Goal: Check status: Verify the current state of an ongoing process or item

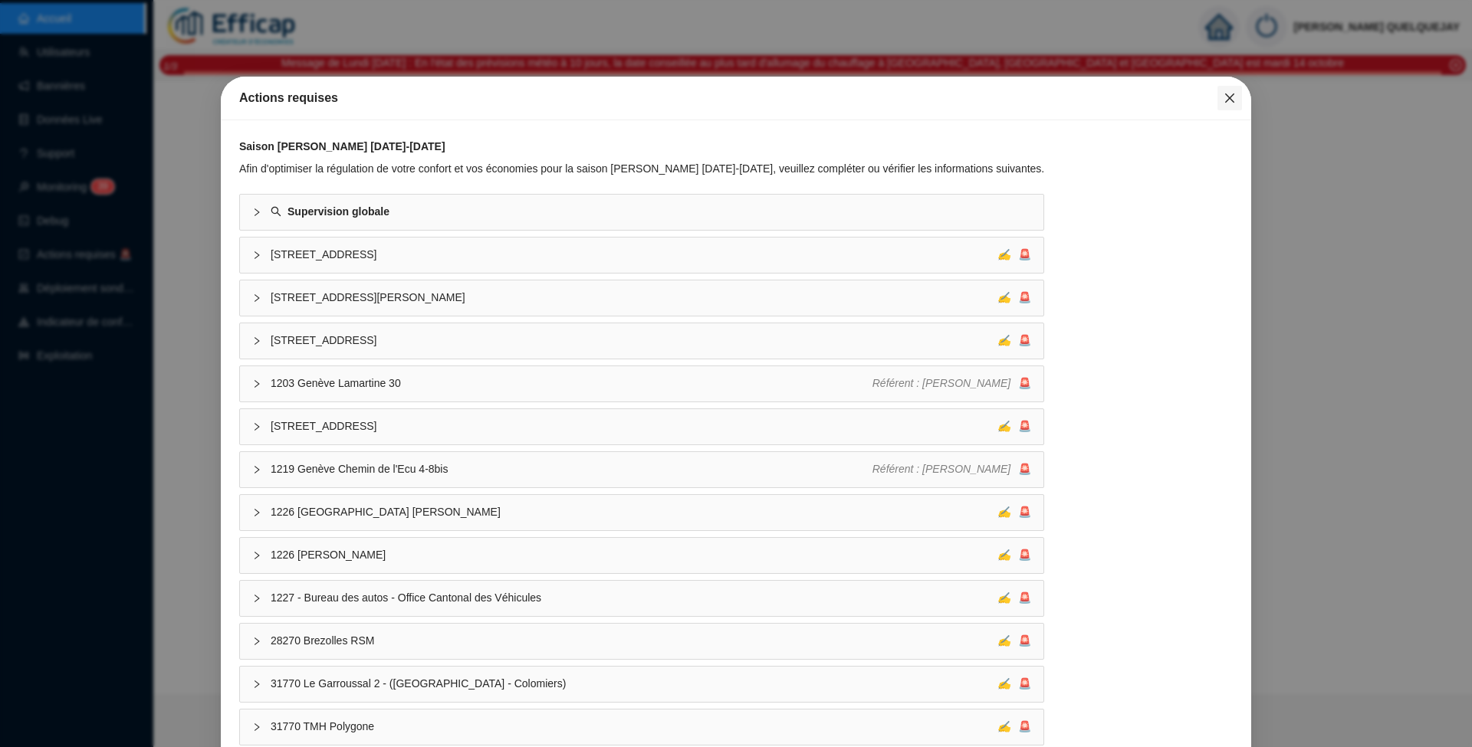
click at [1223, 103] on icon "close" at bounding box center [1229, 98] width 12 height 12
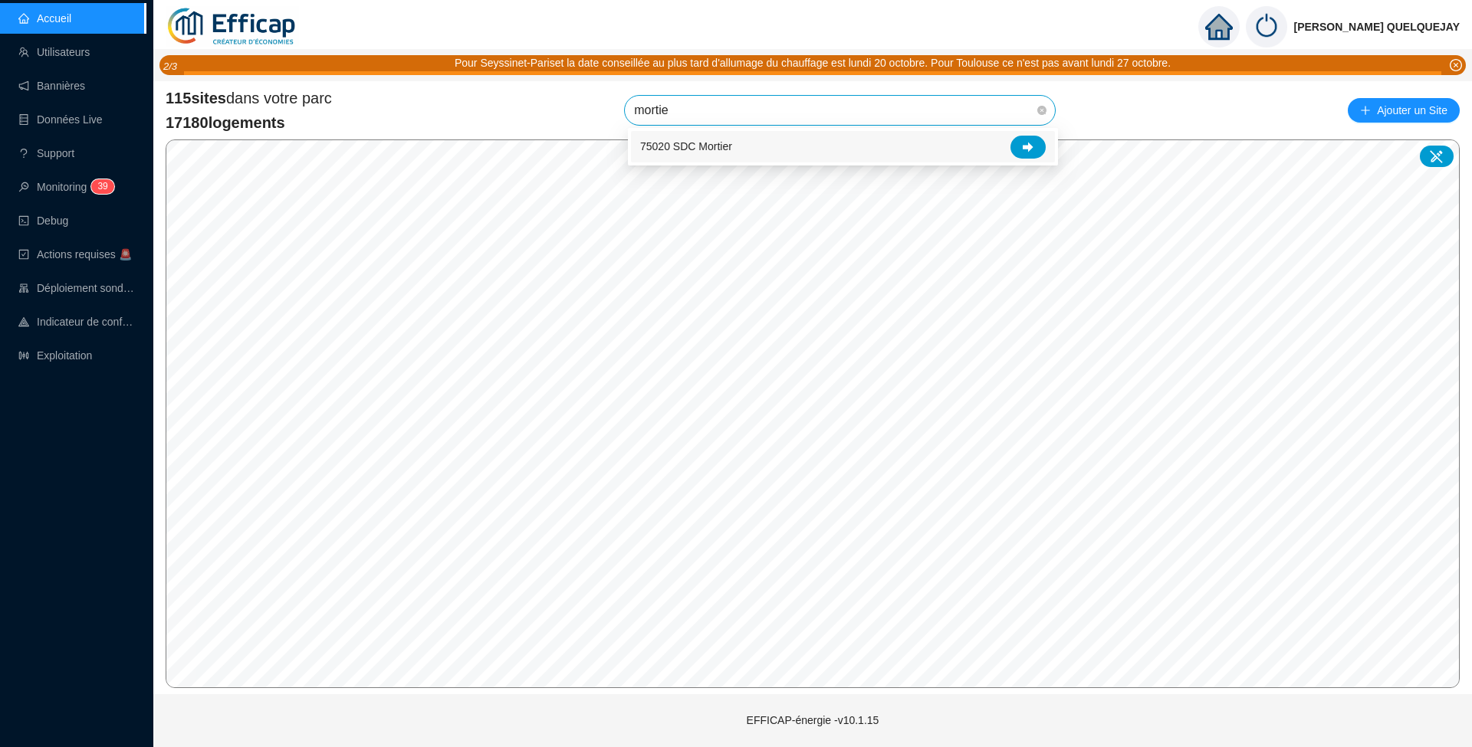
type input "mortier"
click at [980, 109] on span "75020 SDC Mortier" at bounding box center [840, 110] width 412 height 29
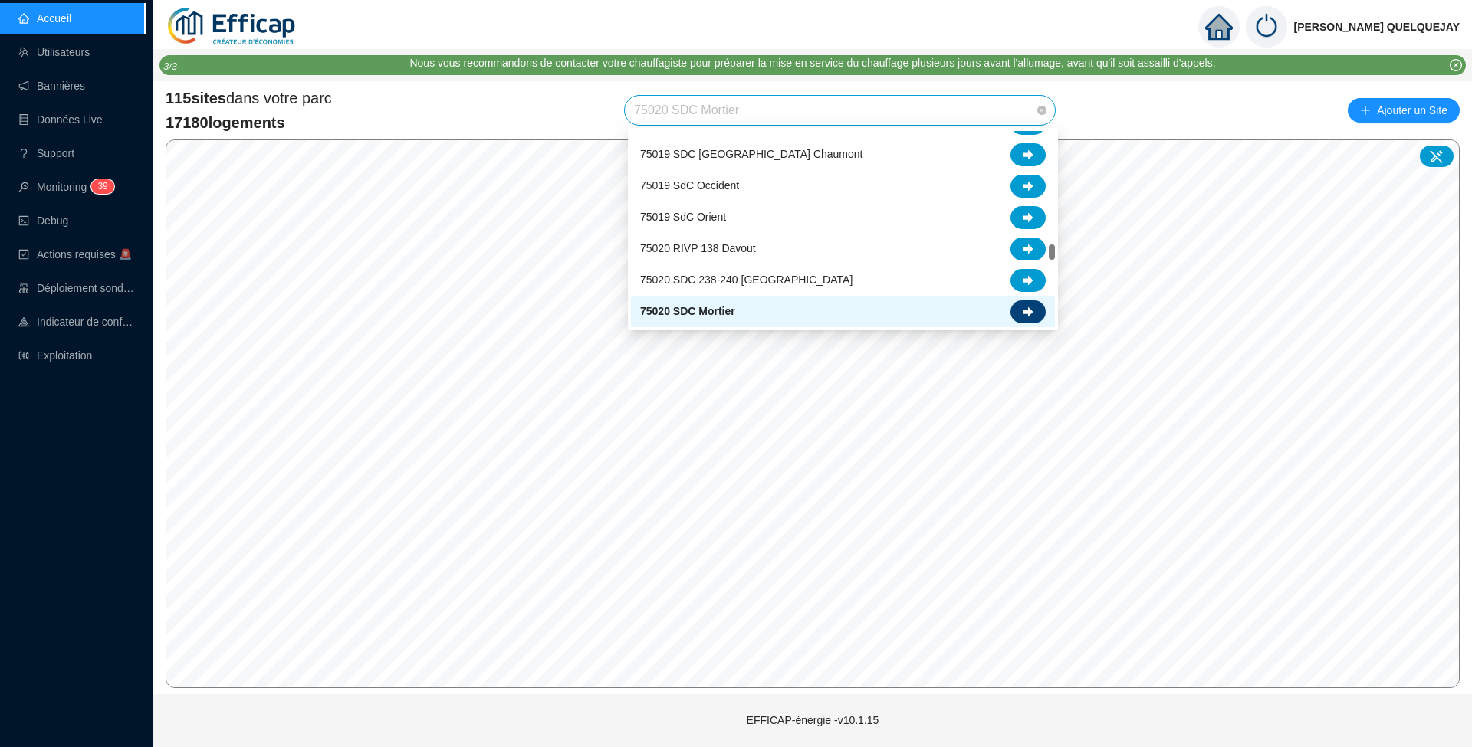
click at [1023, 311] on icon at bounding box center [1028, 312] width 11 height 10
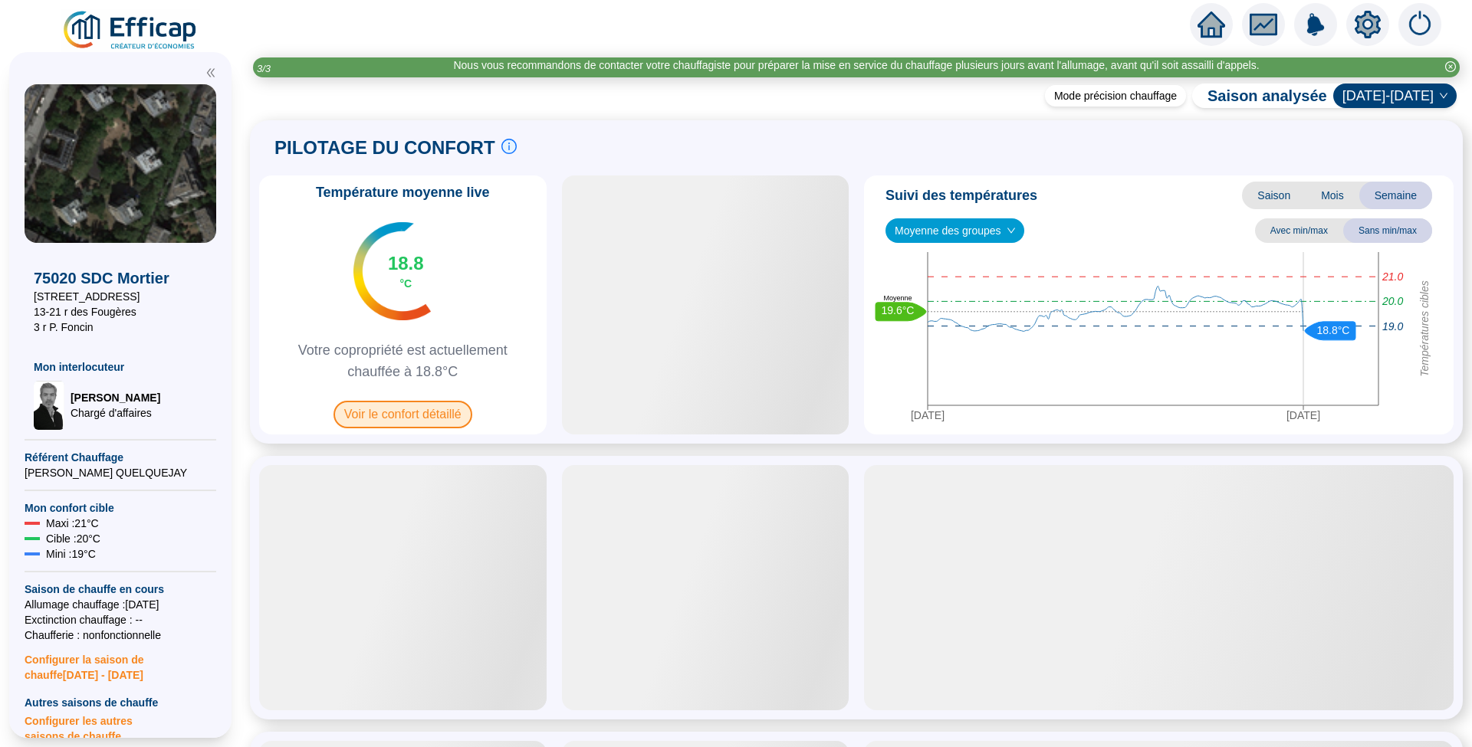
click at [414, 420] on span "Voir le confort détaillé" at bounding box center [402, 415] width 139 height 28
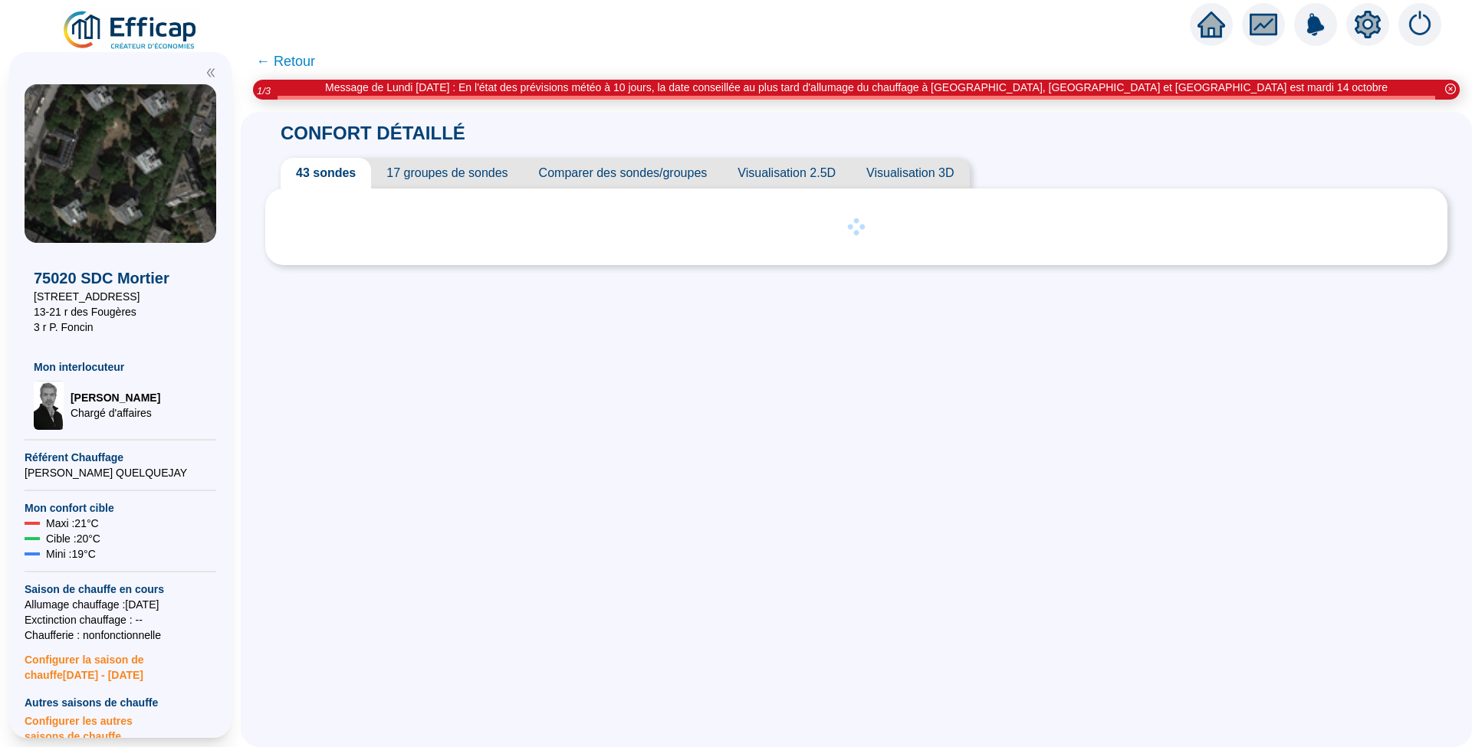
click at [451, 172] on span "17 groupes de sondes" at bounding box center [447, 173] width 152 height 31
click at [307, 60] on span "← Retour" at bounding box center [285, 61] width 59 height 21
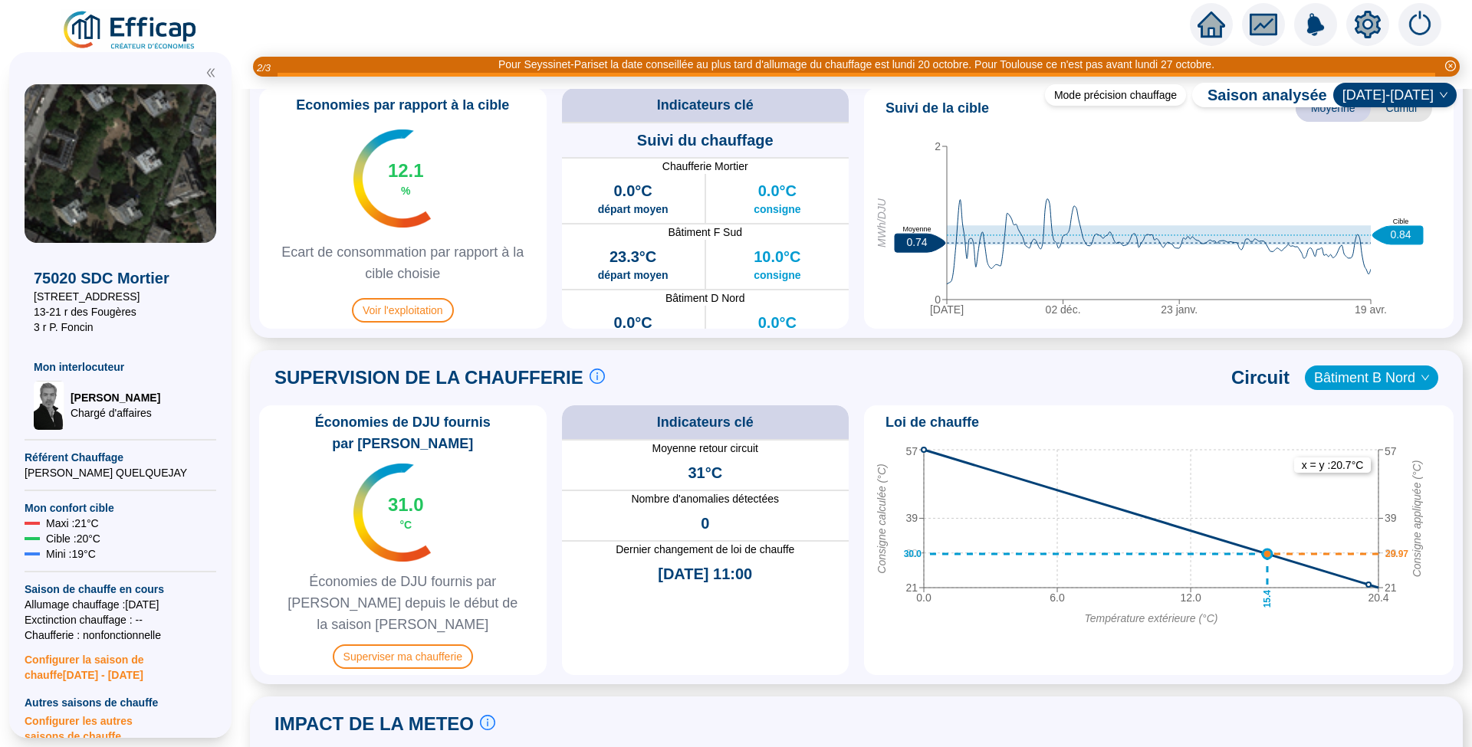
scroll to position [817, 0]
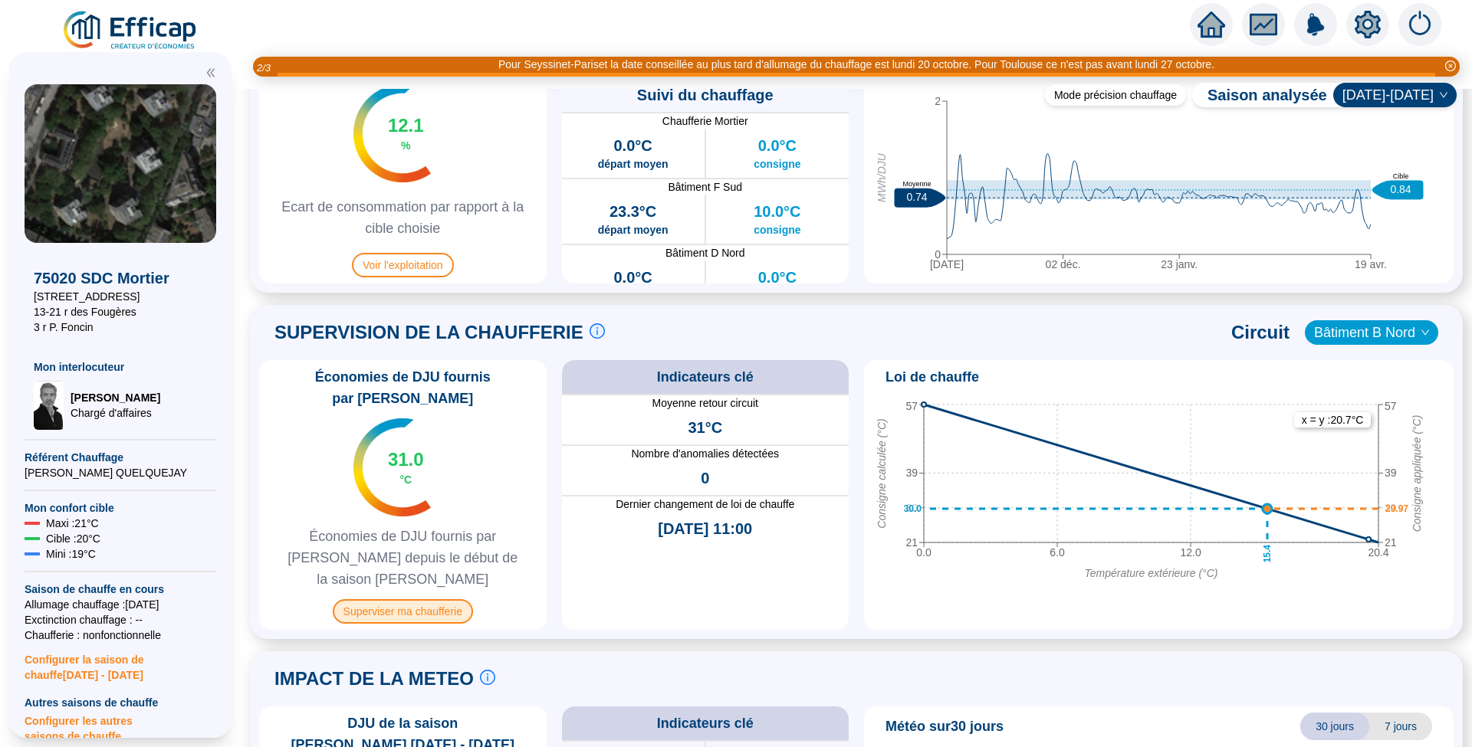
click at [409, 599] on span "Superviser ma chaufferie" at bounding box center [403, 611] width 140 height 25
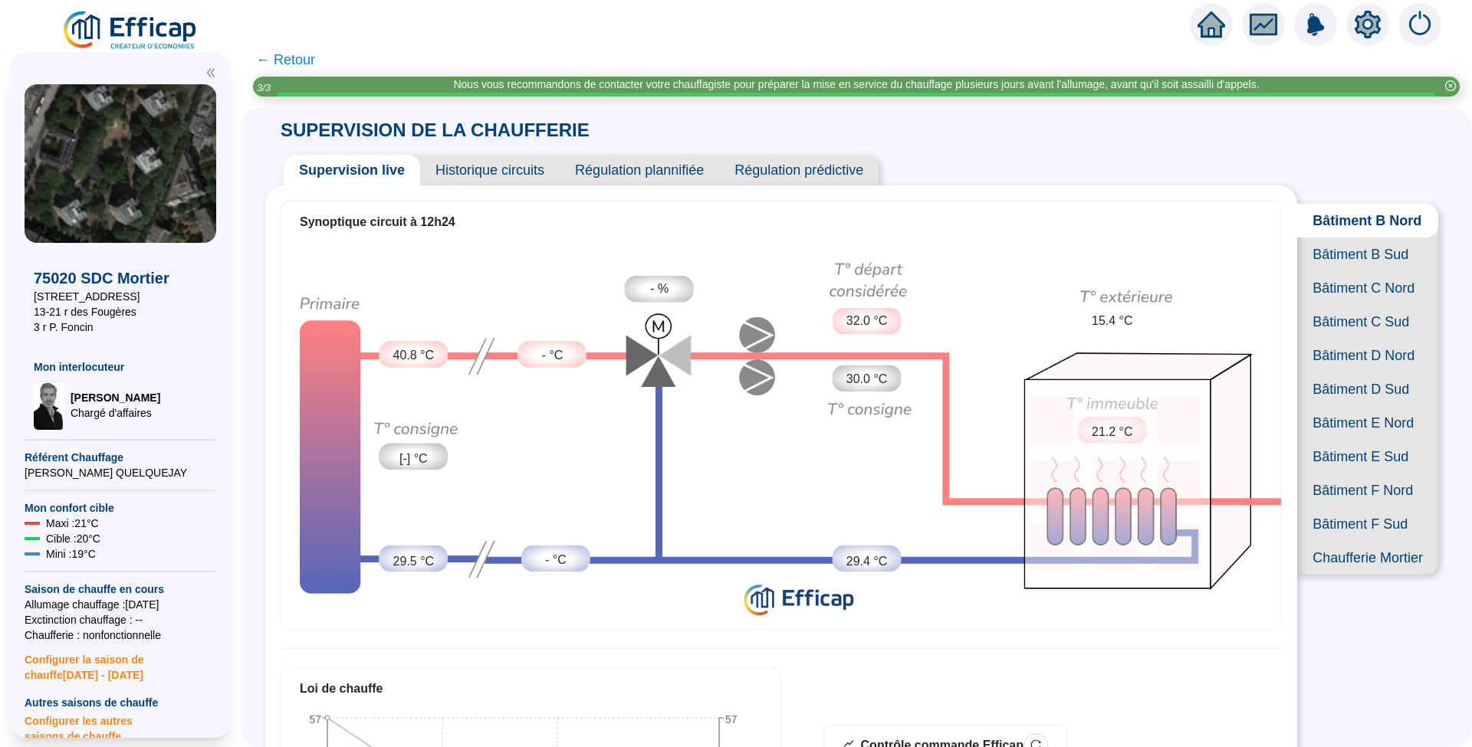
click at [476, 163] on span "Historique circuits" at bounding box center [490, 170] width 140 height 31
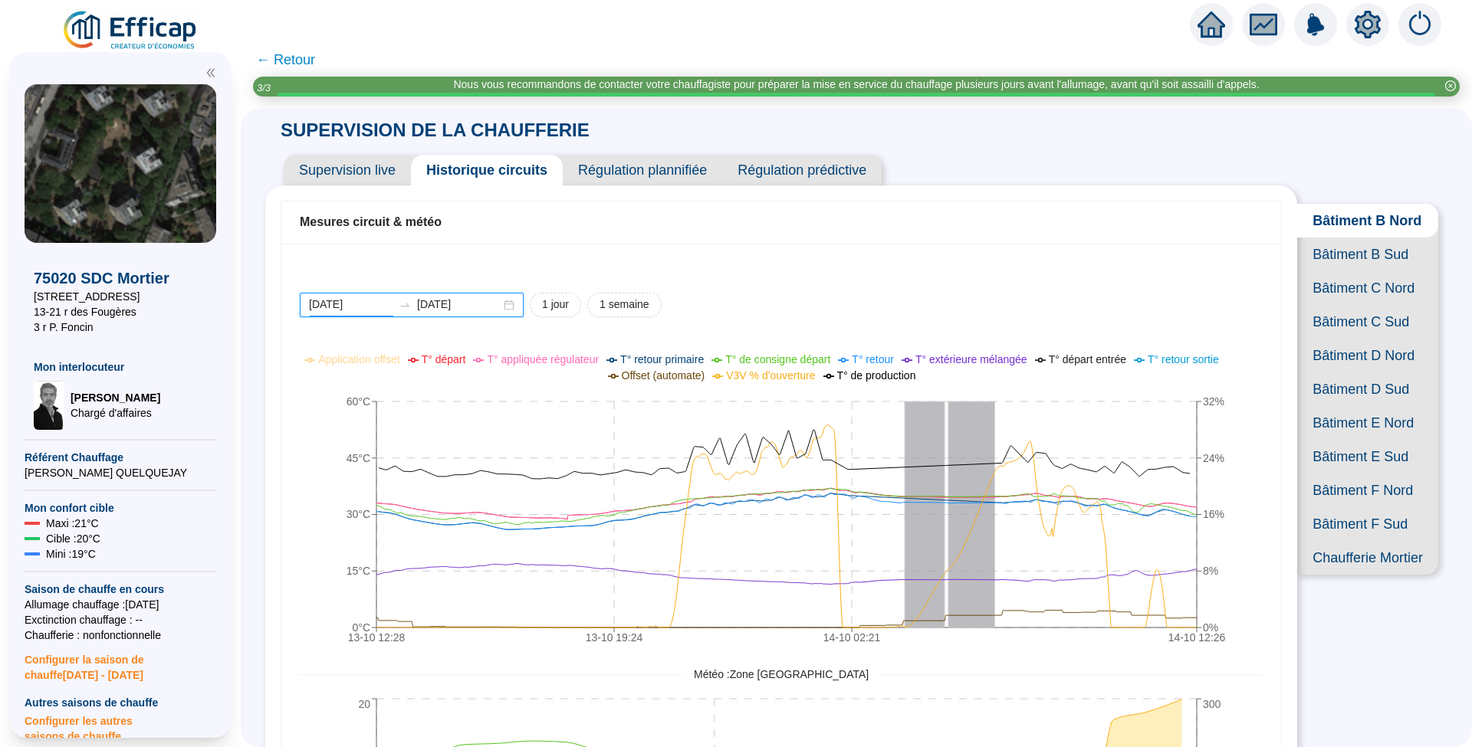
click at [392, 301] on input "[DATE]" at bounding box center [351, 305] width 84 height 16
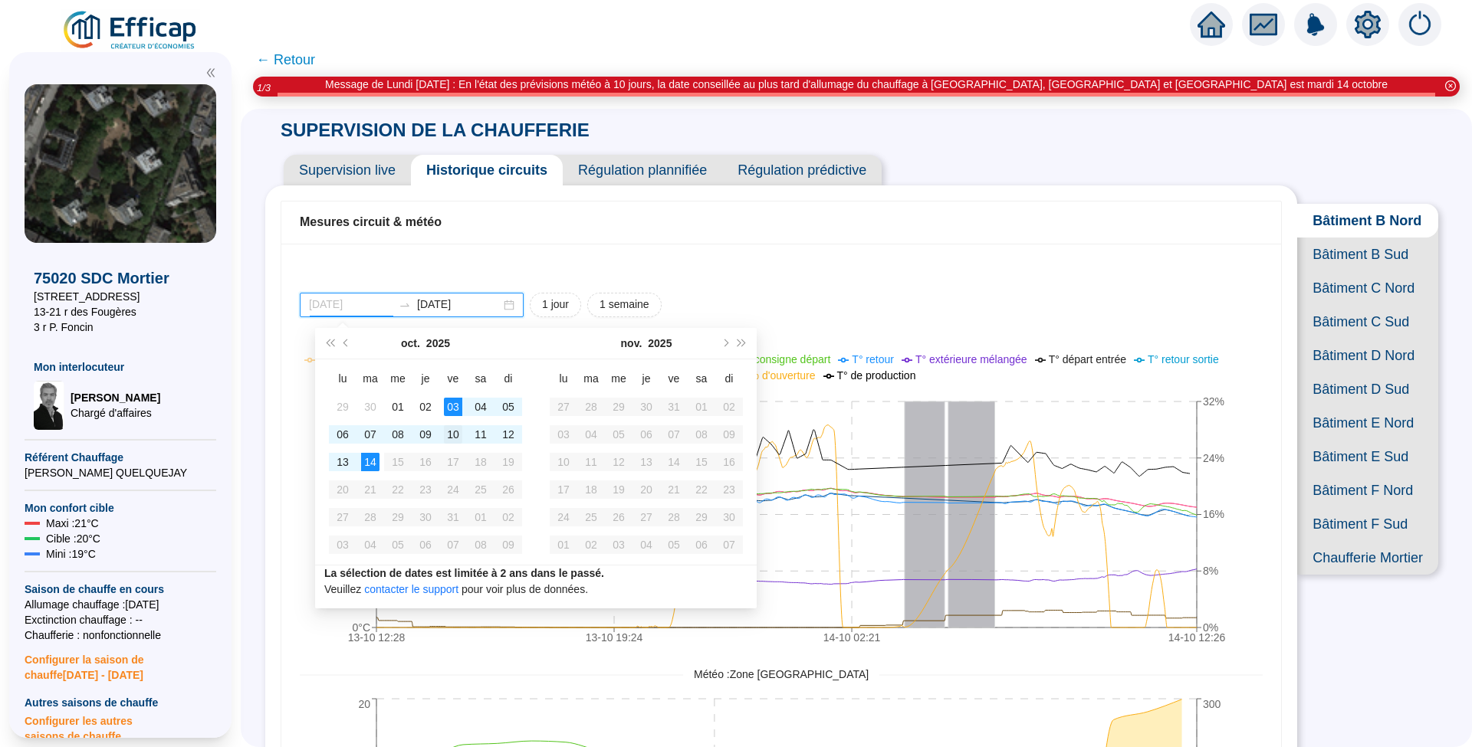
type input "[DATE]"
click at [452, 437] on div "10" at bounding box center [453, 434] width 18 height 18
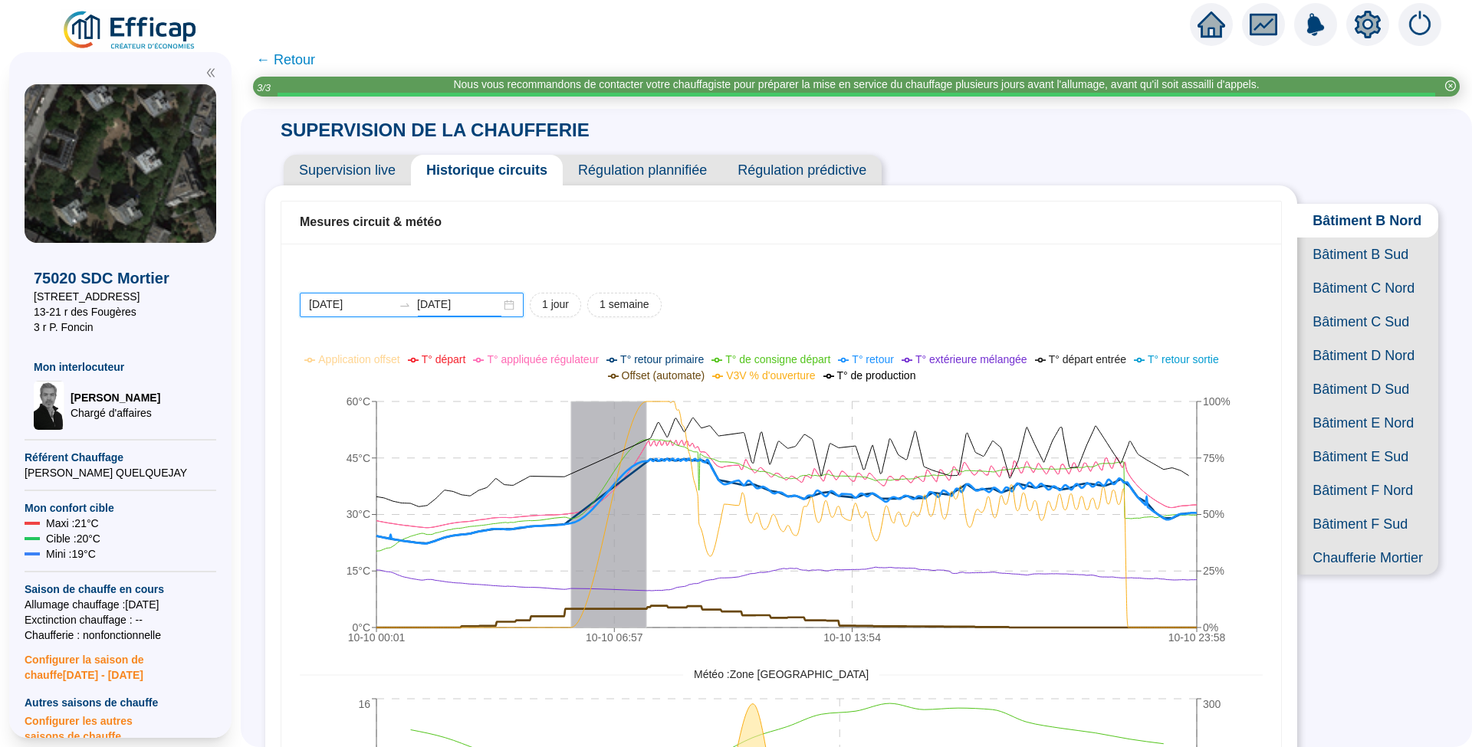
click at [482, 301] on input "[DATE]" at bounding box center [459, 305] width 84 height 16
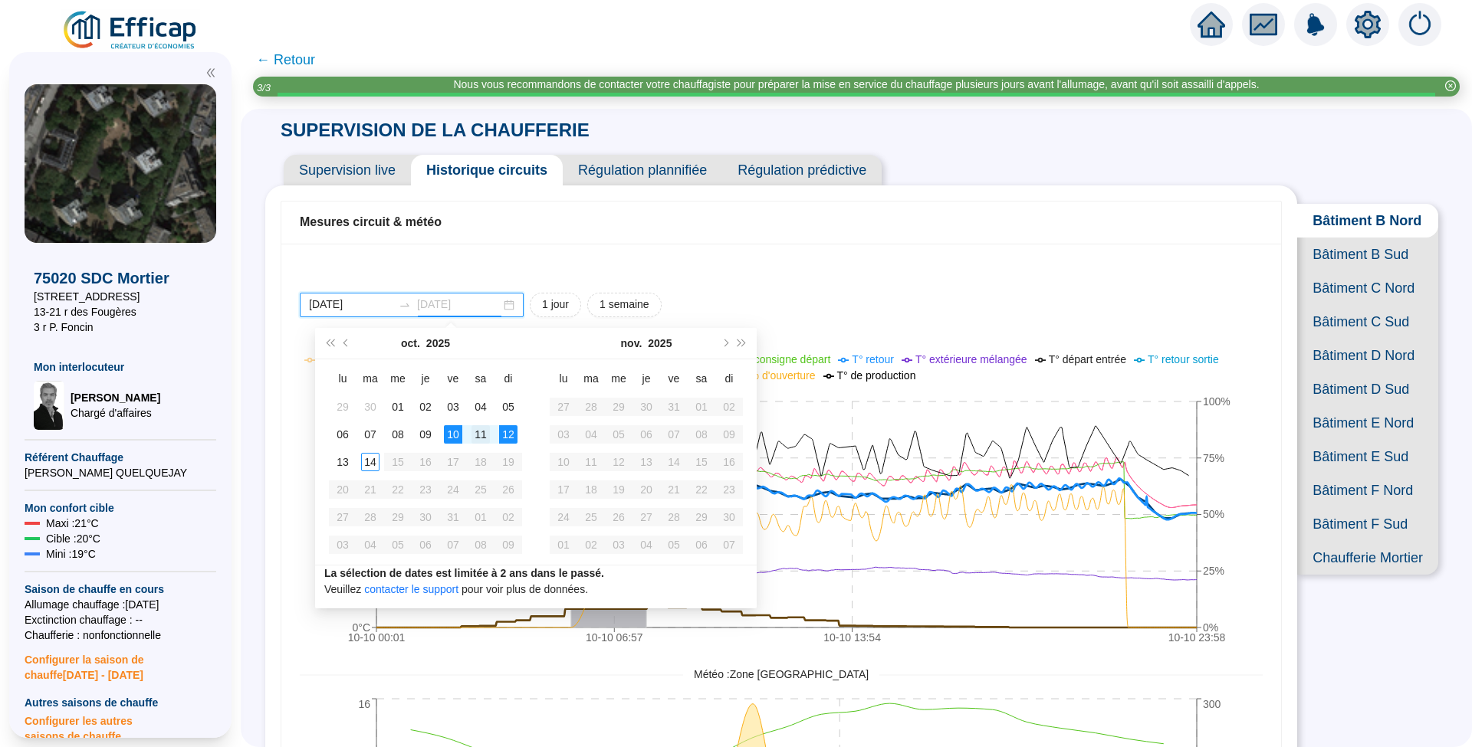
type input "[DATE]"
click at [491, 432] on td "11" at bounding box center [481, 435] width 28 height 28
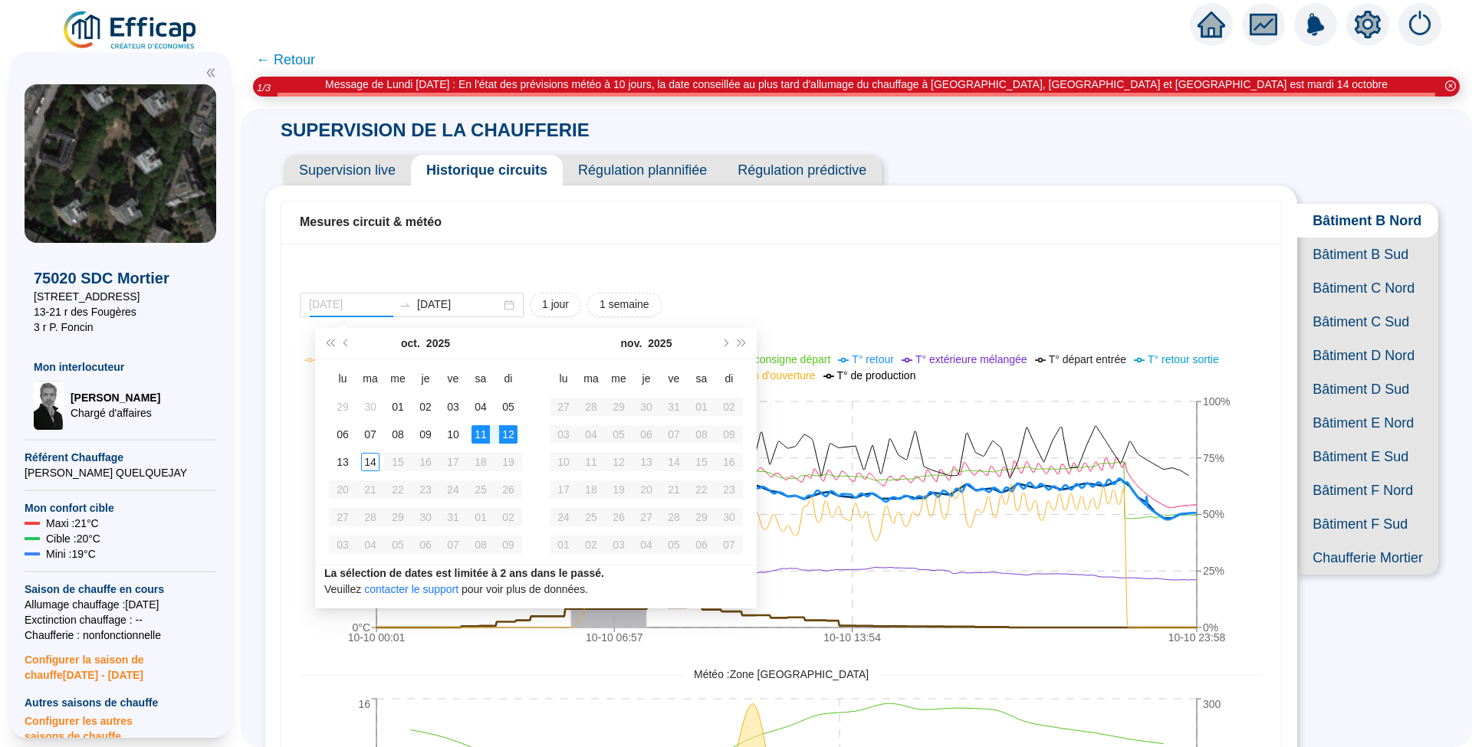
click at [517, 432] on div "12" at bounding box center [508, 434] width 18 height 18
type input "[DATE]"
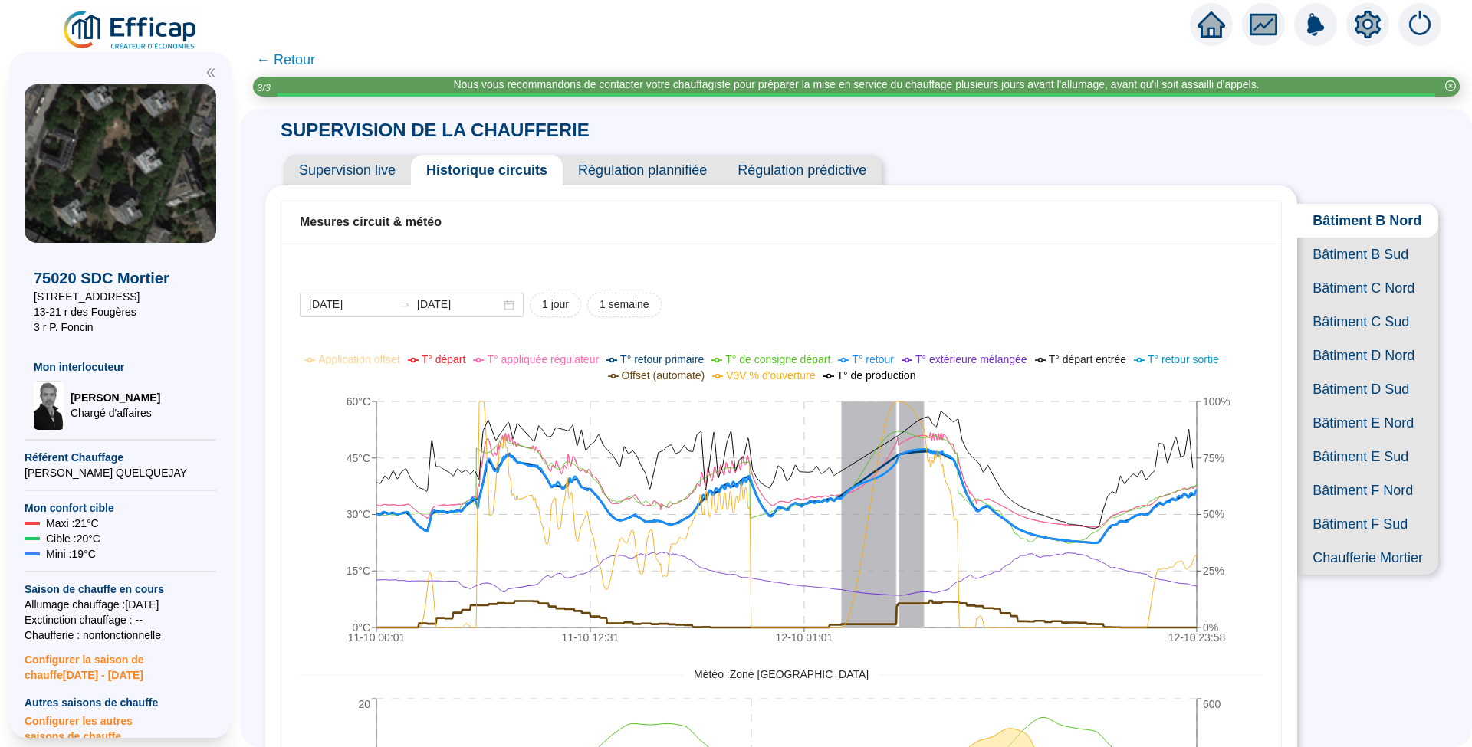
click at [1365, 305] on span "Bâtiment C Nord" at bounding box center [1367, 288] width 141 height 34
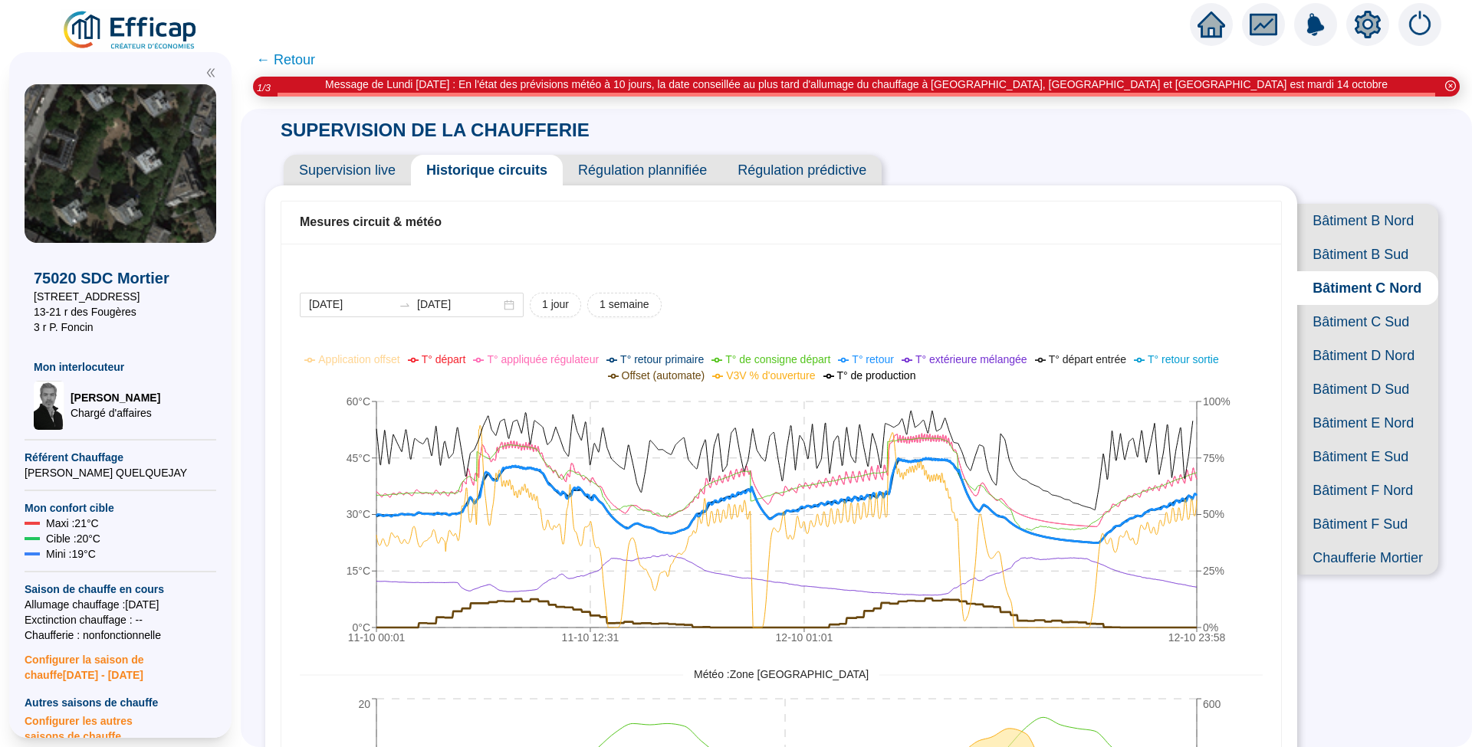
click at [1345, 224] on span "Bâtiment B Nord" at bounding box center [1367, 221] width 141 height 34
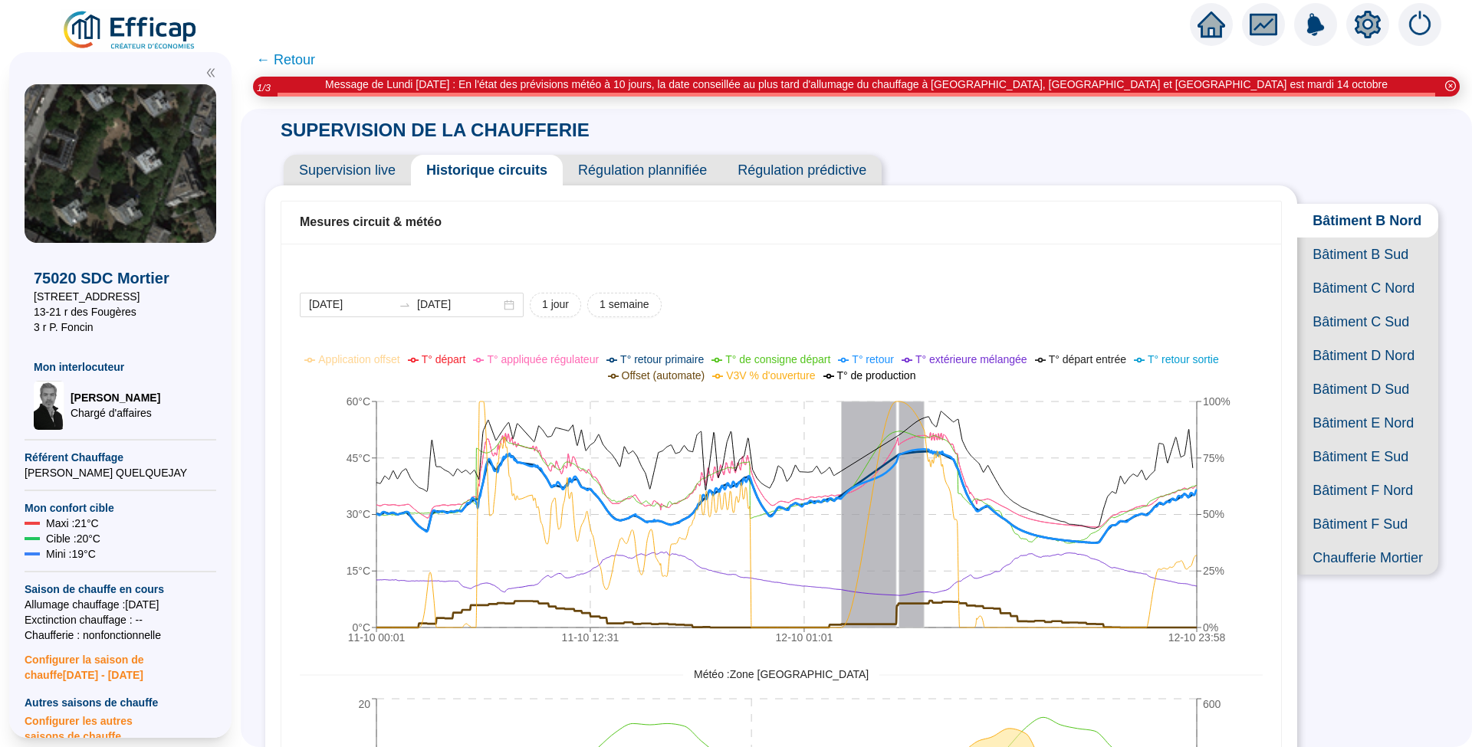
click at [1354, 271] on span "Bâtiment B Sud" at bounding box center [1367, 255] width 141 height 34
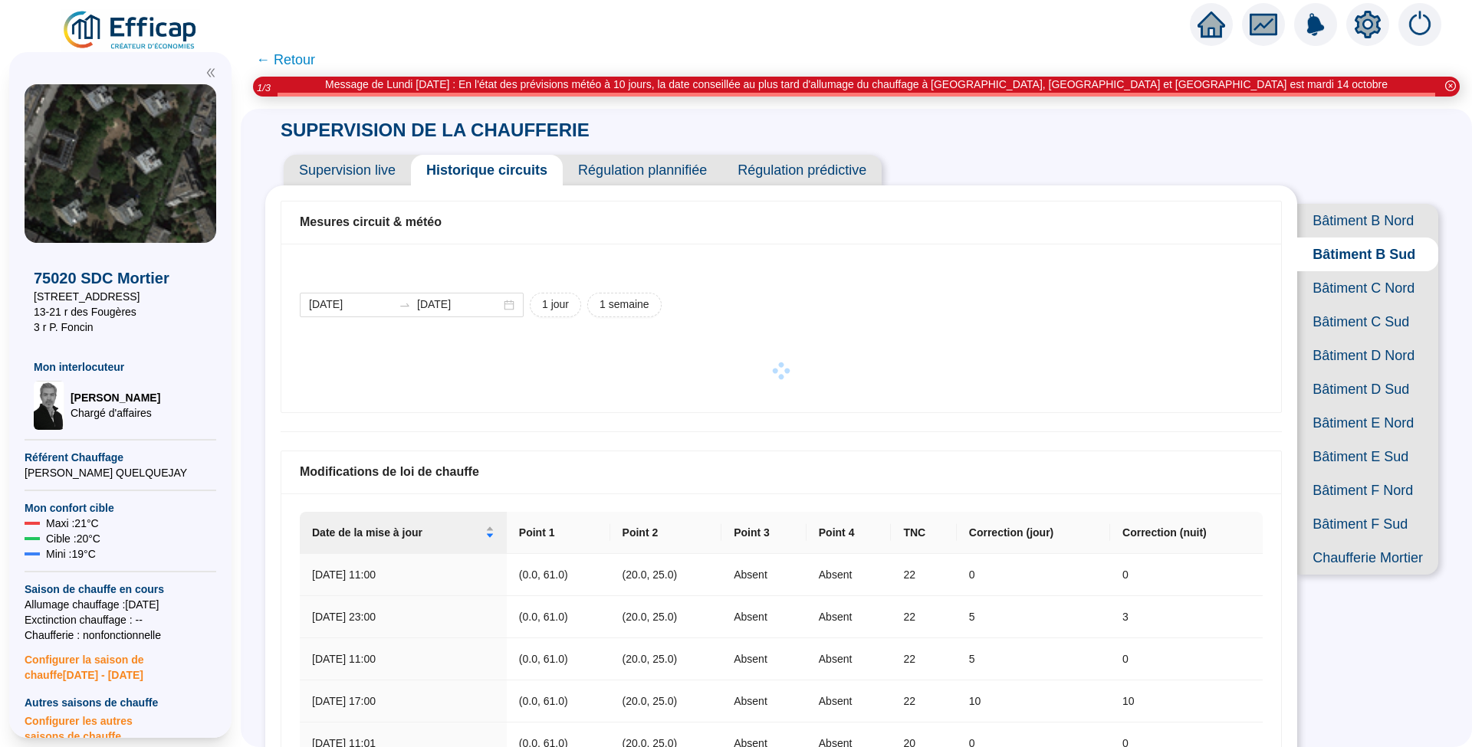
click at [1348, 305] on span "Bâtiment C Nord" at bounding box center [1367, 288] width 141 height 34
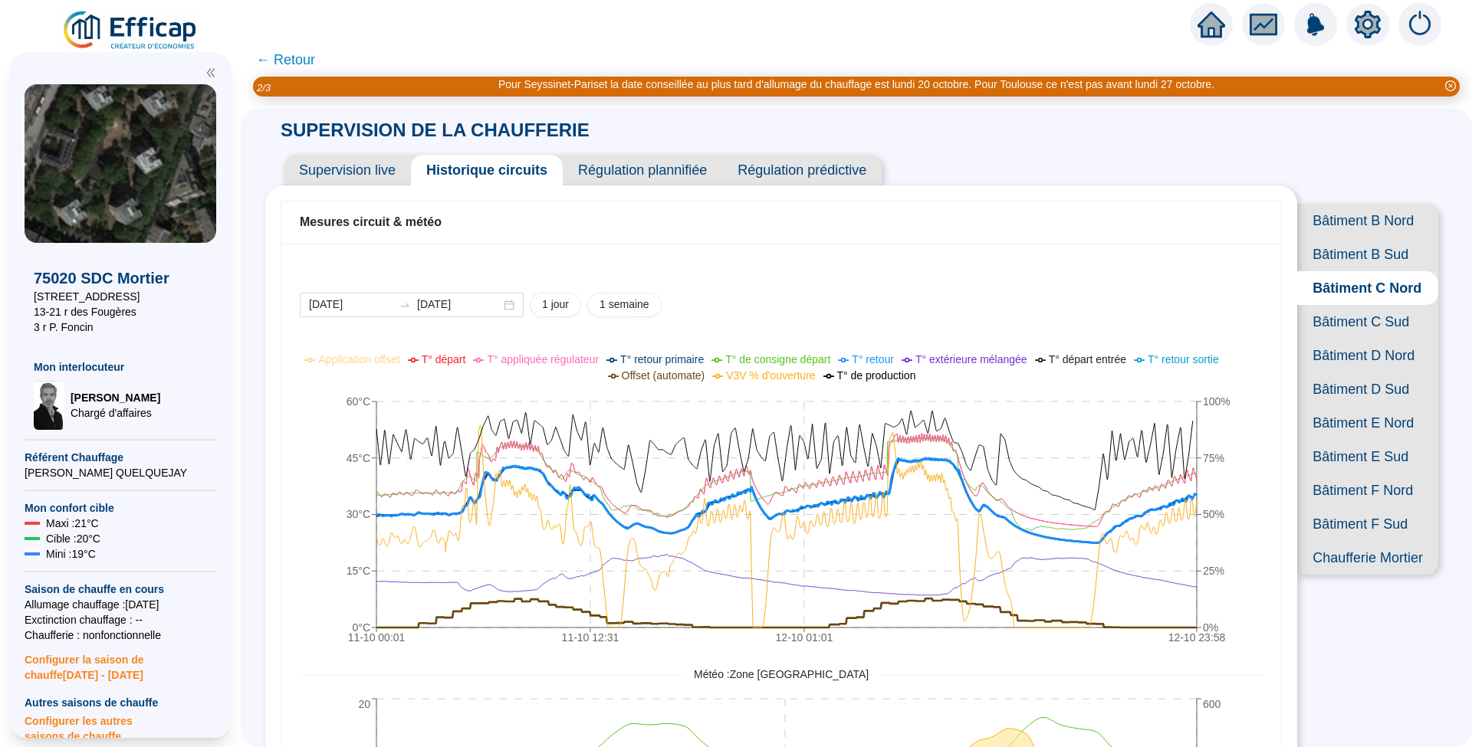
click at [1337, 339] on span "Bâtiment C Sud" at bounding box center [1367, 322] width 141 height 34
